Goal: Transaction & Acquisition: Purchase product/service

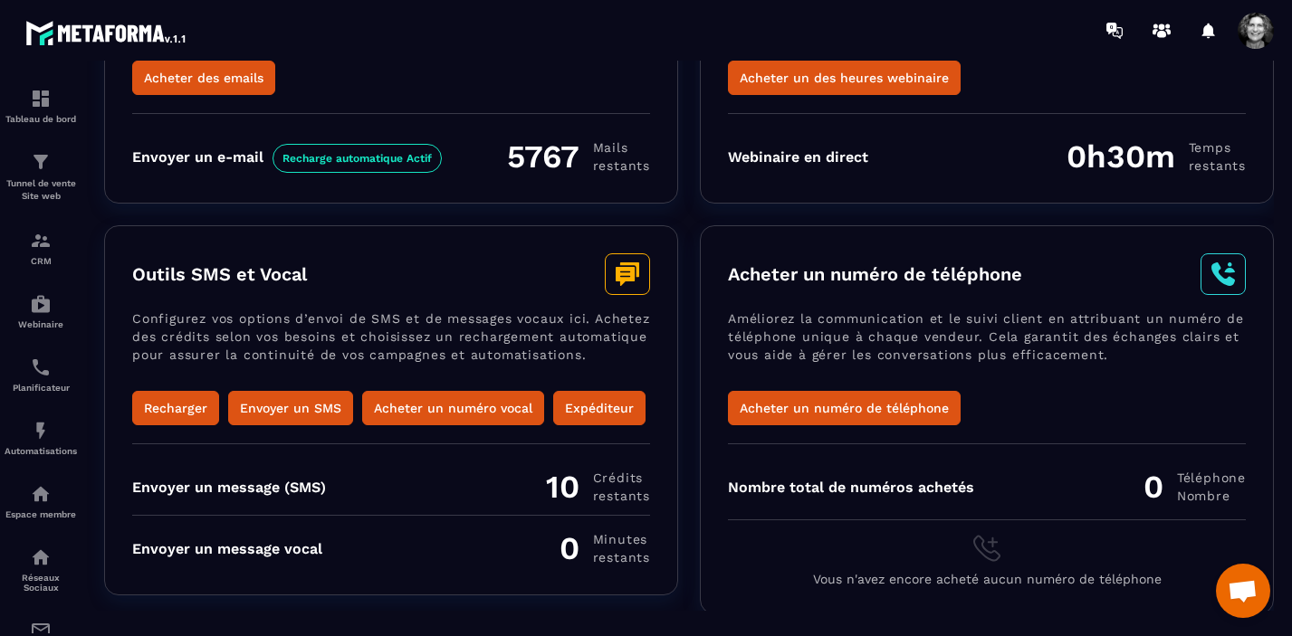
scroll to position [254, 0]
click at [166, 400] on button "Recharger" at bounding box center [175, 408] width 87 height 34
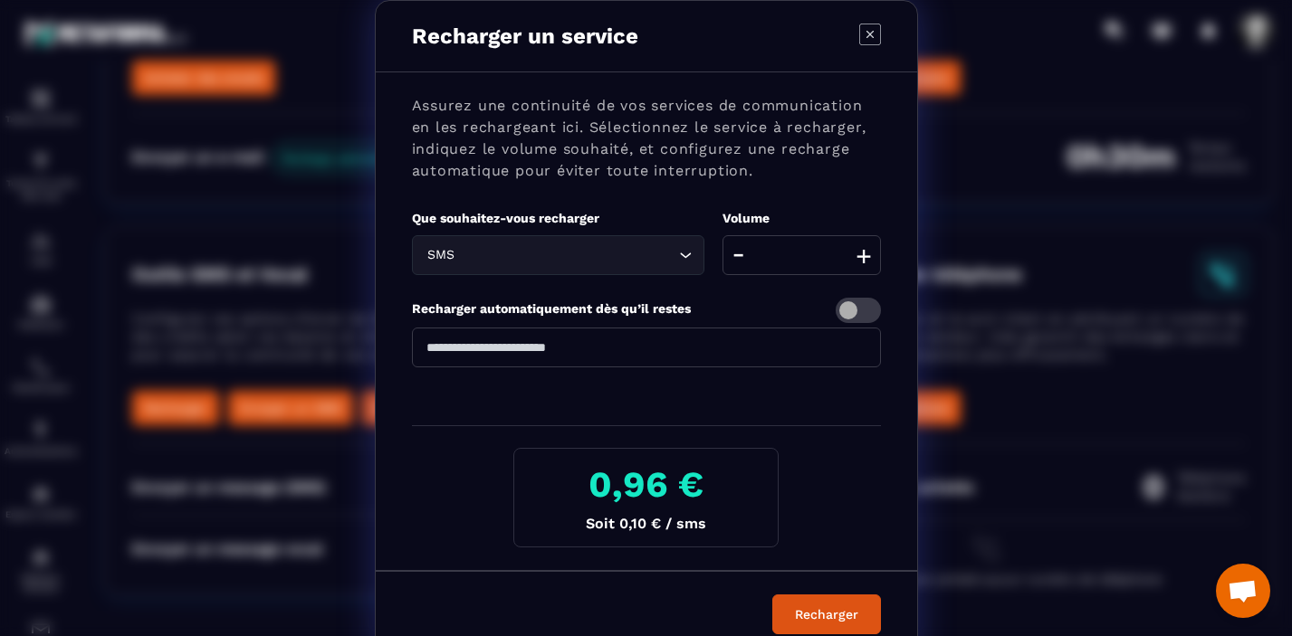
click at [863, 257] on button "+" at bounding box center [863, 255] width 25 height 40
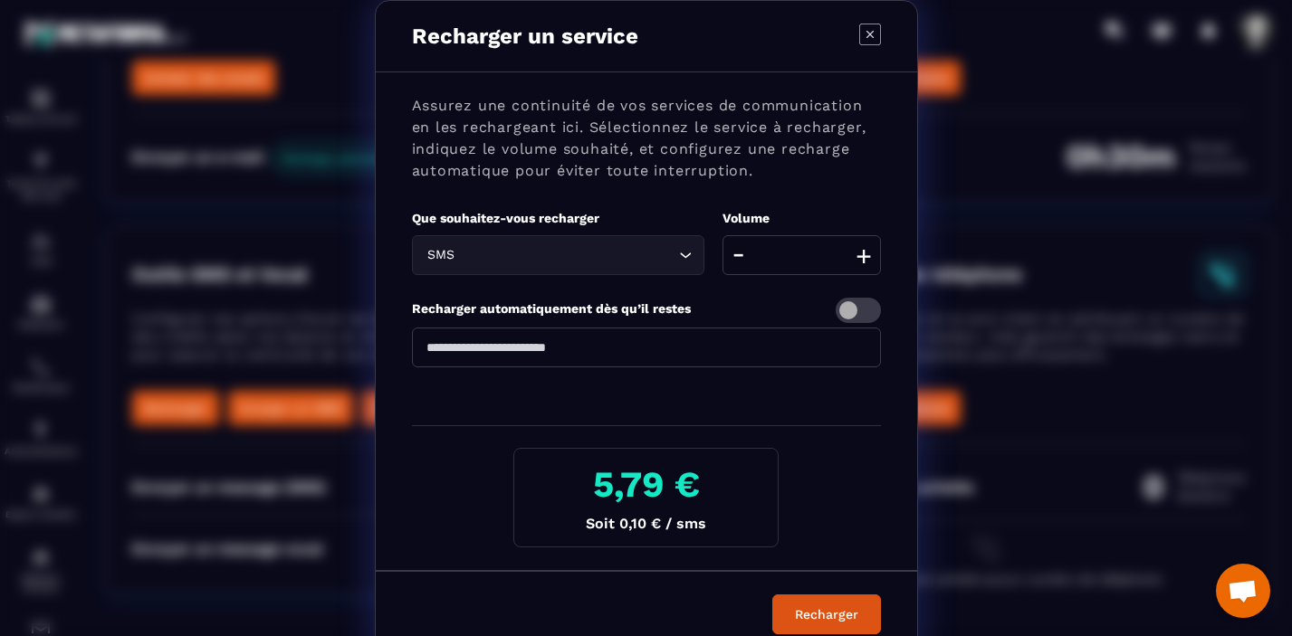
click at [863, 257] on button "+" at bounding box center [863, 255] width 25 height 40
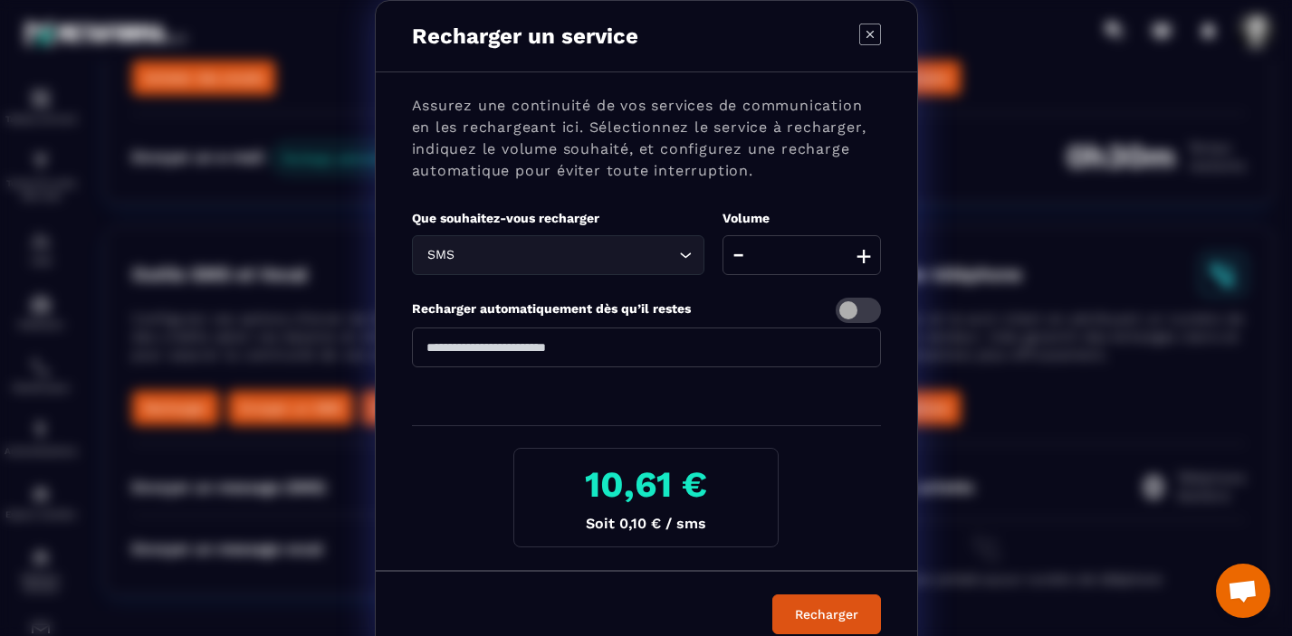
click at [863, 256] on button "+" at bounding box center [863, 255] width 25 height 40
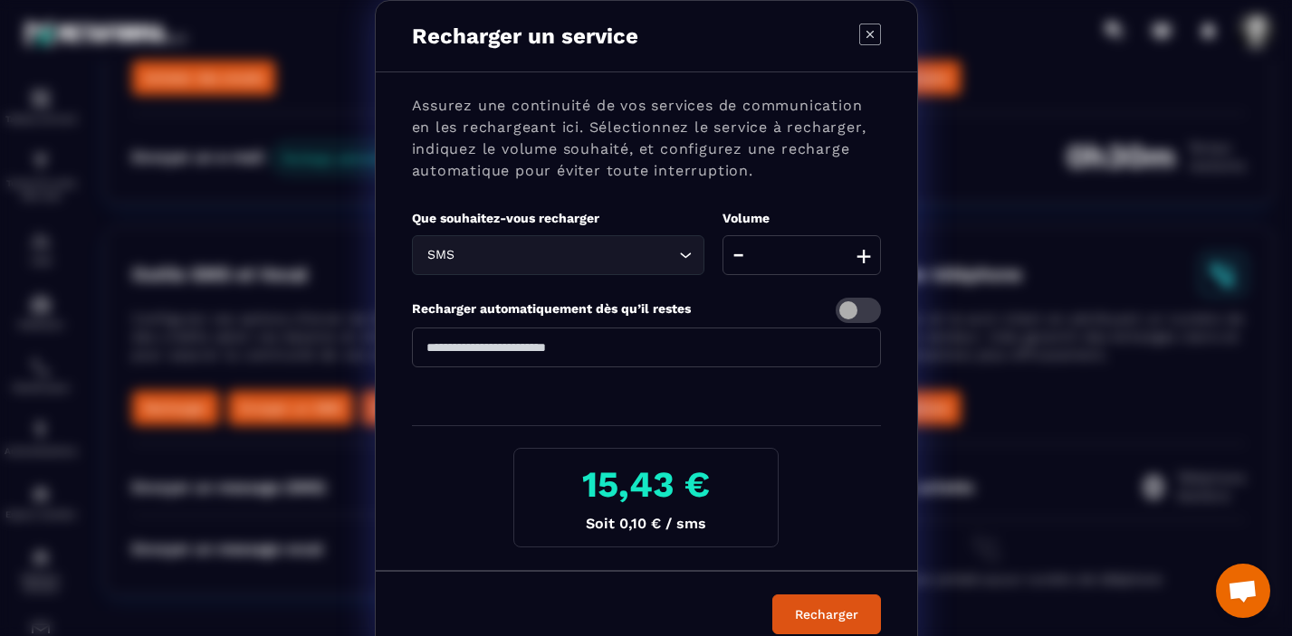
click at [863, 256] on button "+" at bounding box center [863, 255] width 25 height 40
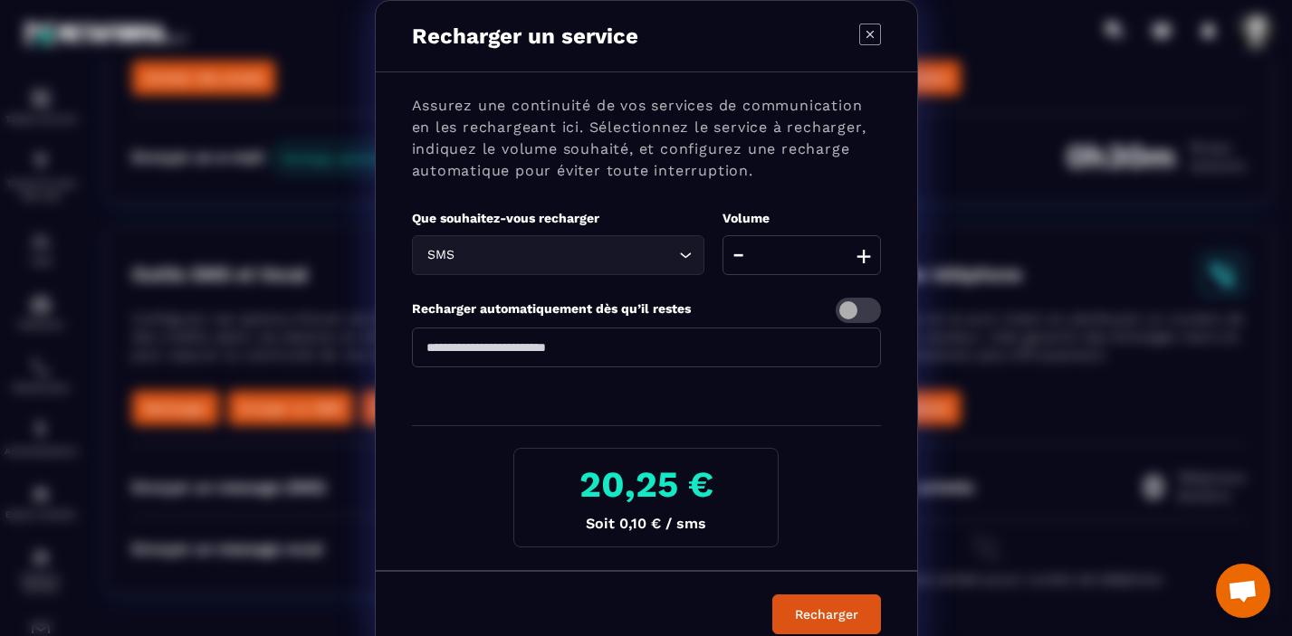
click at [863, 256] on button "+" at bounding box center [863, 255] width 25 height 40
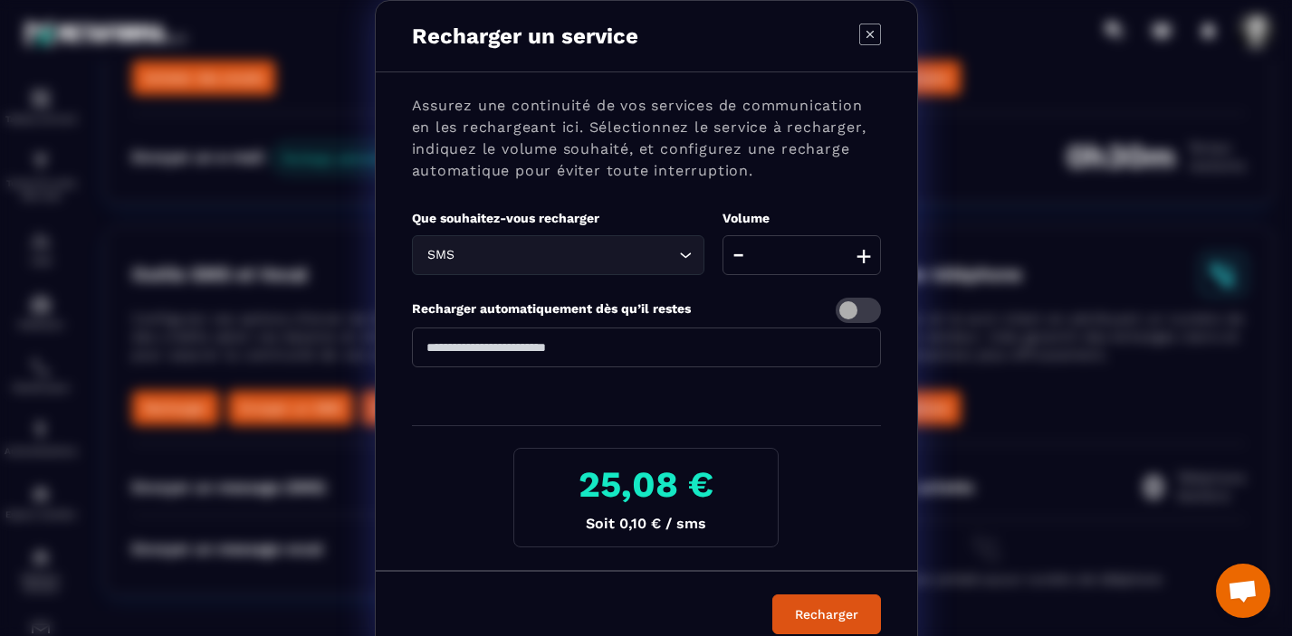
click at [863, 256] on button "+" at bounding box center [863, 255] width 25 height 40
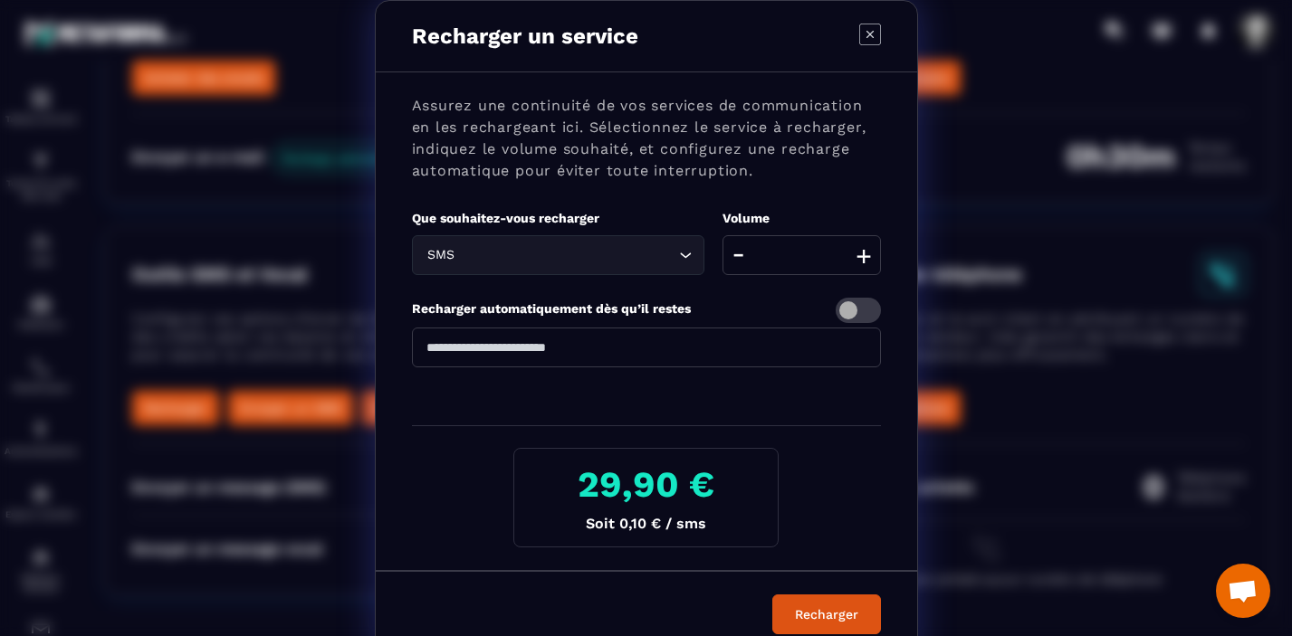
click at [863, 256] on button "+" at bounding box center [863, 255] width 25 height 40
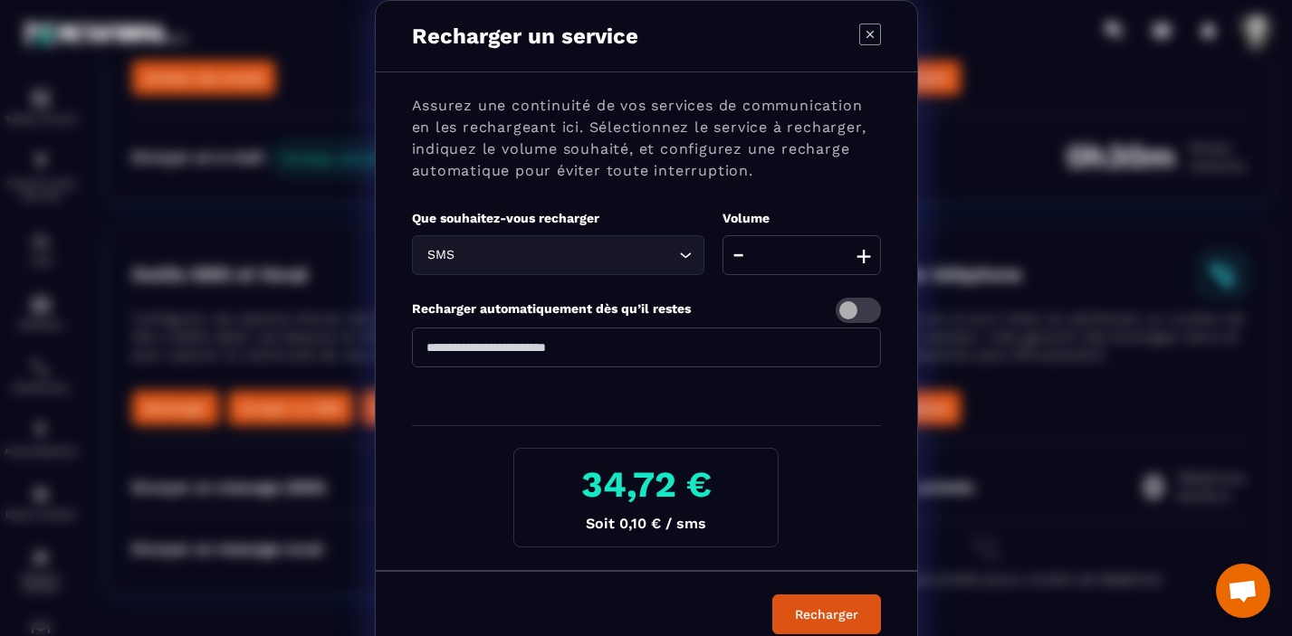
click at [863, 256] on button "+" at bounding box center [863, 255] width 25 height 40
click at [737, 253] on button "-" at bounding box center [738, 255] width 23 height 40
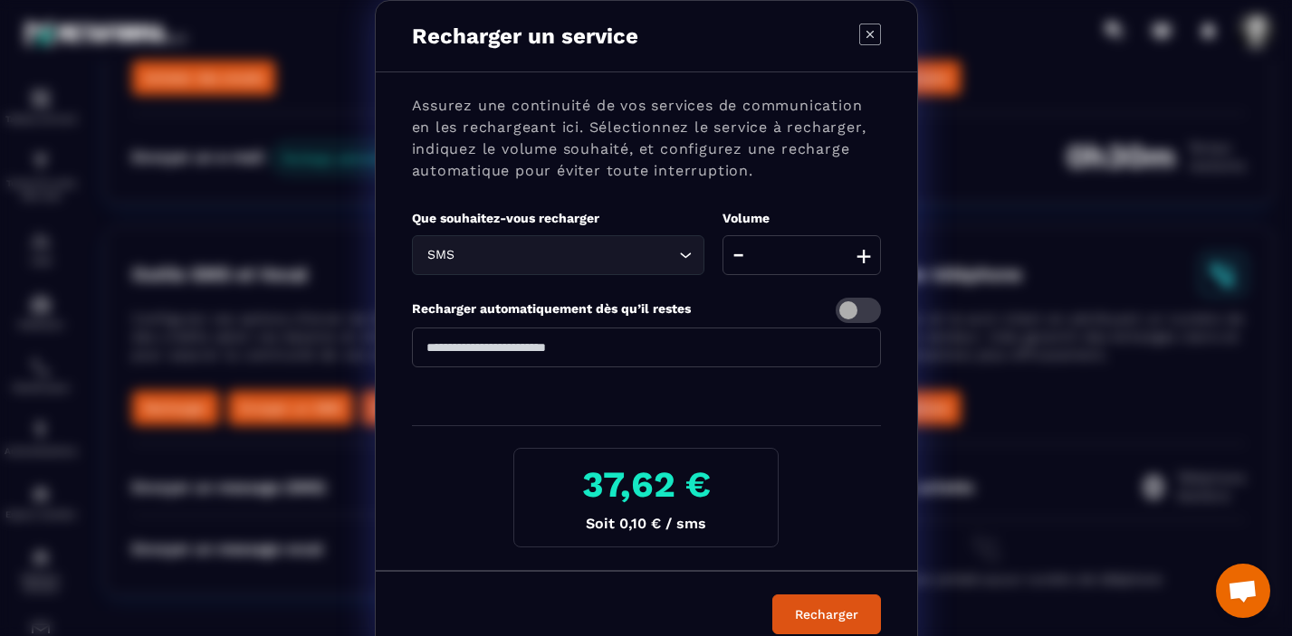
click at [737, 253] on button "-" at bounding box center [738, 255] width 23 height 40
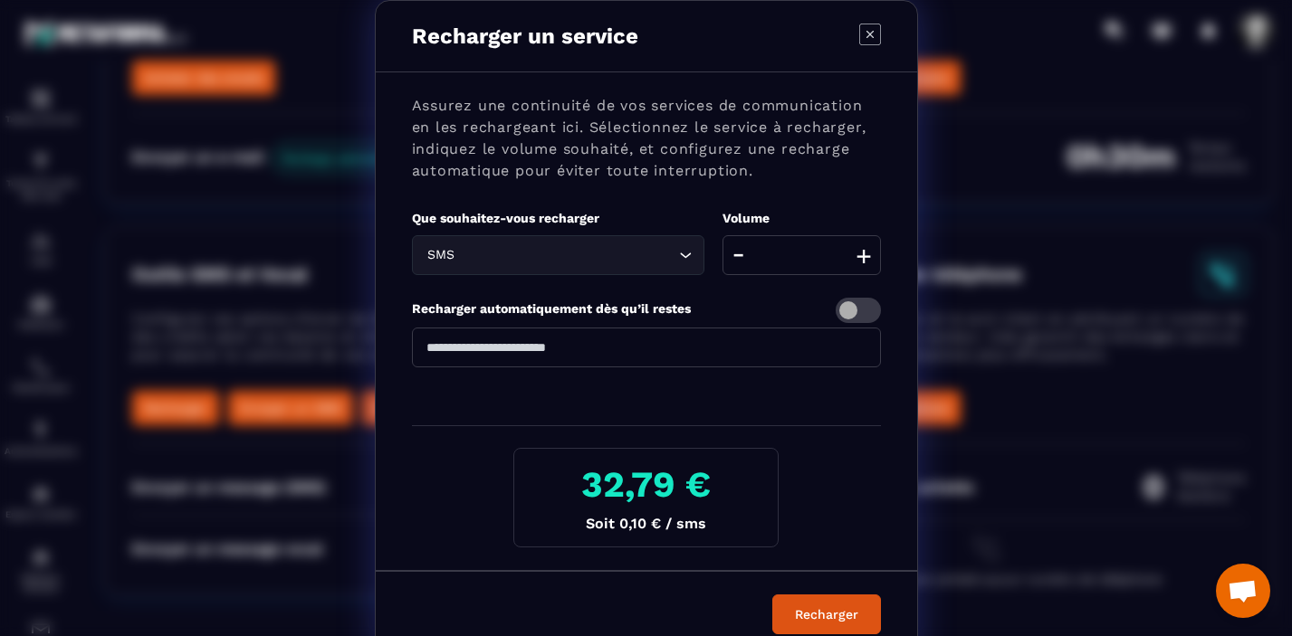
click at [737, 253] on button "-" at bounding box center [738, 255] width 23 height 40
type input "***"
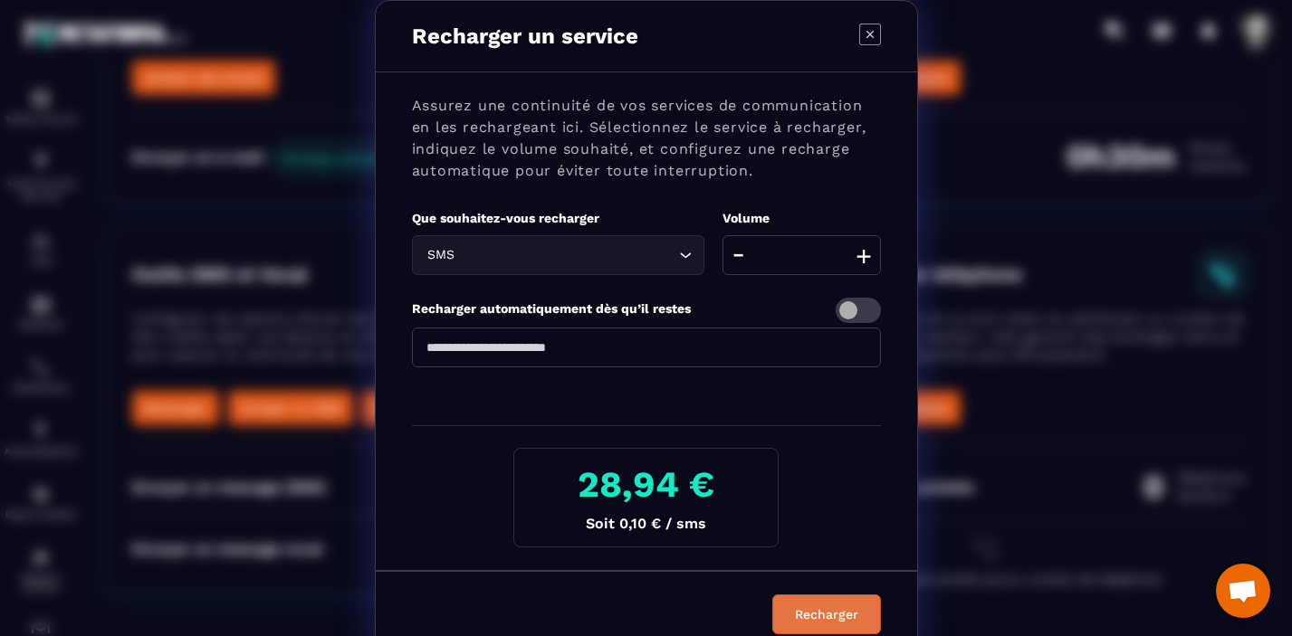
click at [836, 609] on button "Recharger" at bounding box center [826, 615] width 109 height 40
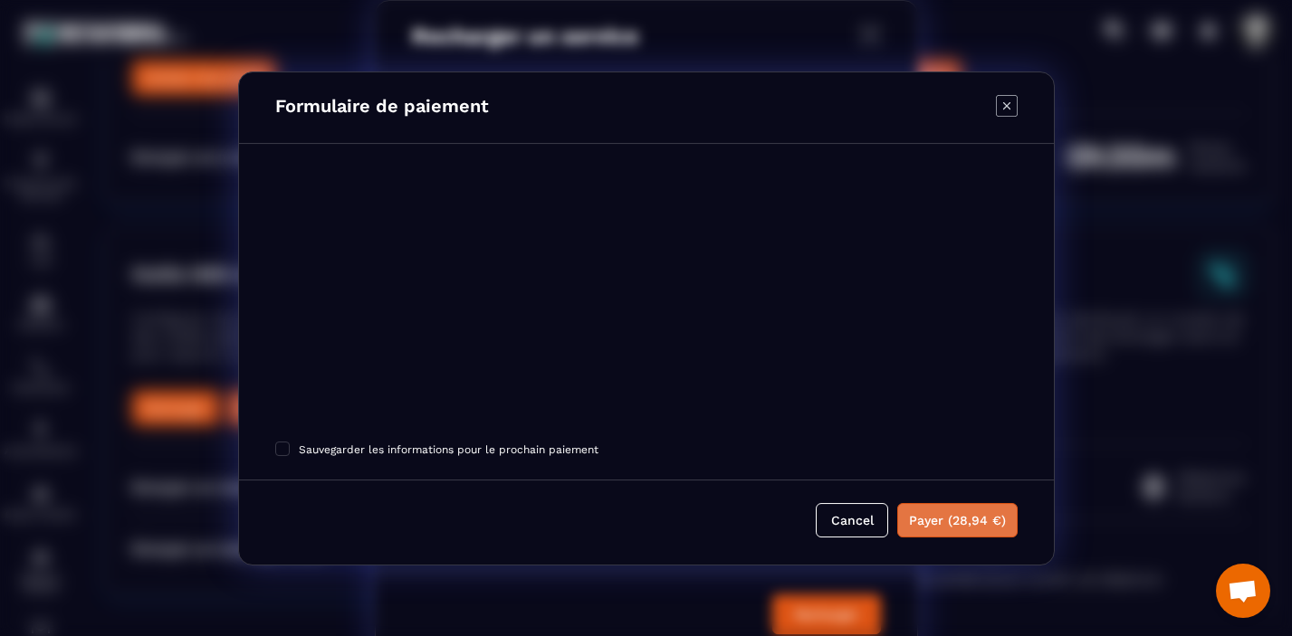
click at [971, 521] on button "Payer (28,94 €)" at bounding box center [957, 519] width 120 height 34
